Goal: Task Accomplishment & Management: Manage account settings

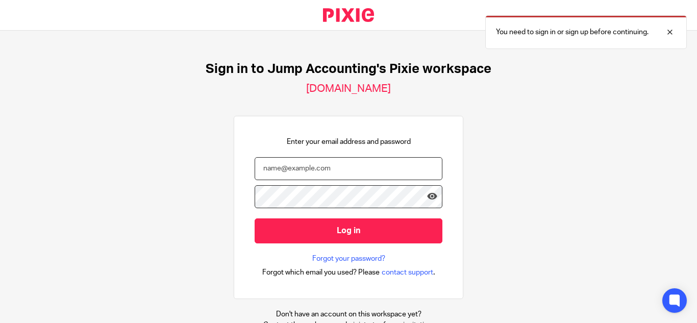
click at [331, 166] on input "email" at bounding box center [349, 168] width 188 height 23
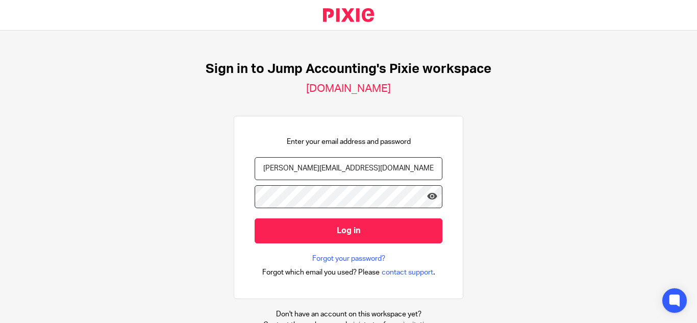
type input "[PERSON_NAME][EMAIL_ADDRESS][DOMAIN_NAME]"
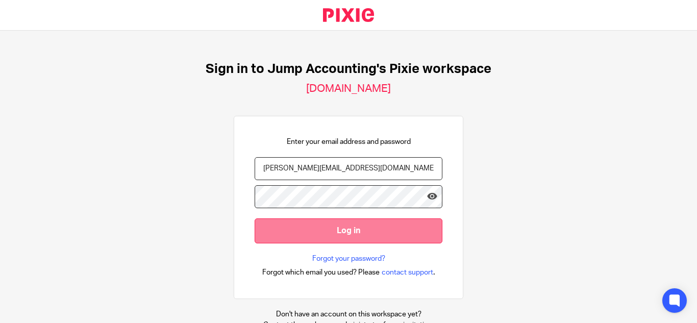
click at [266, 235] on input "Log in" at bounding box center [349, 230] width 188 height 25
